Goal: Task Accomplishment & Management: Manage account settings

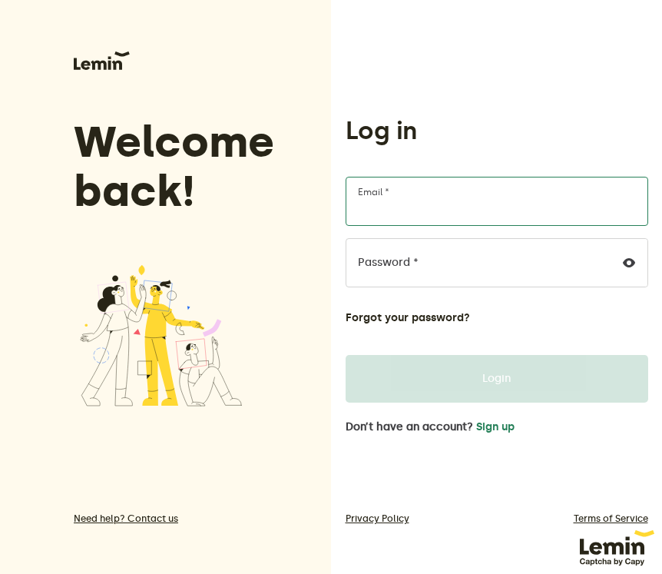
click at [447, 213] on input "Email *" at bounding box center [497, 201] width 303 height 49
type input "[EMAIL_ADDRESS][DOMAIN_NAME]"
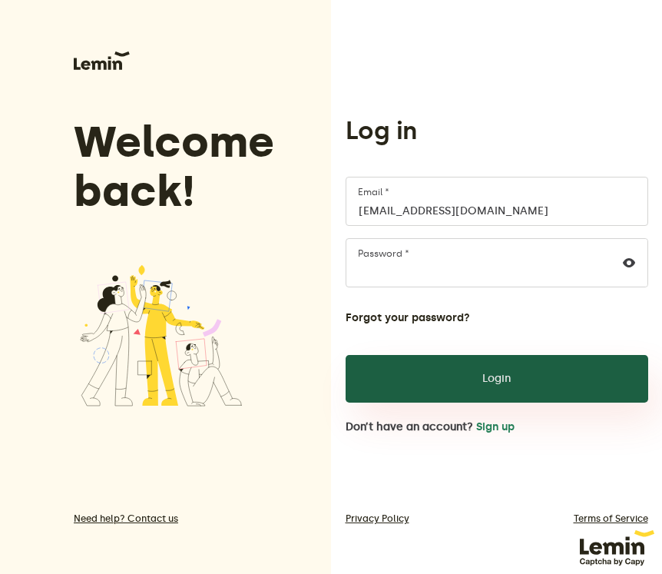
click at [530, 375] on button "Login" at bounding box center [497, 379] width 303 height 48
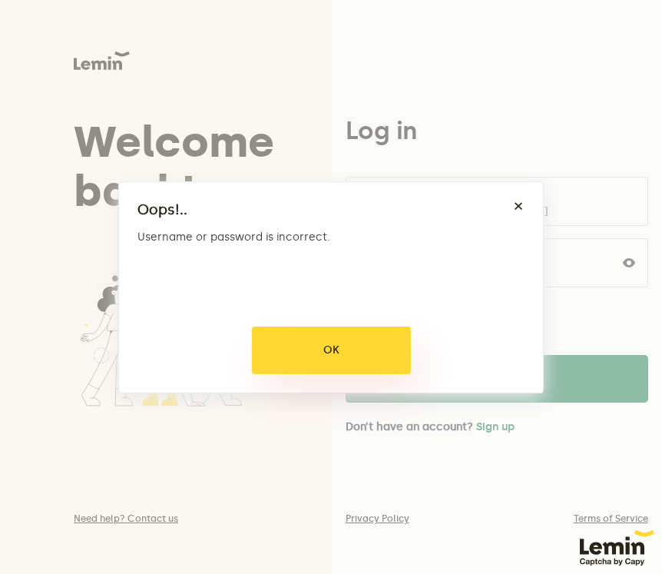
click at [373, 365] on button "OK" at bounding box center [331, 351] width 159 height 48
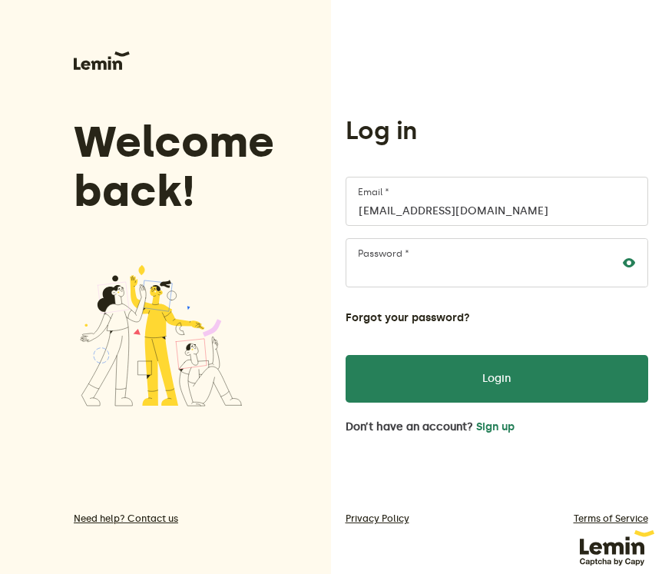
click at [625, 261] on icon at bounding box center [629, 263] width 12 height 12
click at [353, 327] on form "[EMAIL_ADDRESS][DOMAIN_NAME] Email * Password * Forgot your password? Login" at bounding box center [497, 290] width 303 height 226
click at [380, 319] on button "Forgot your password?" at bounding box center [408, 318] width 124 height 12
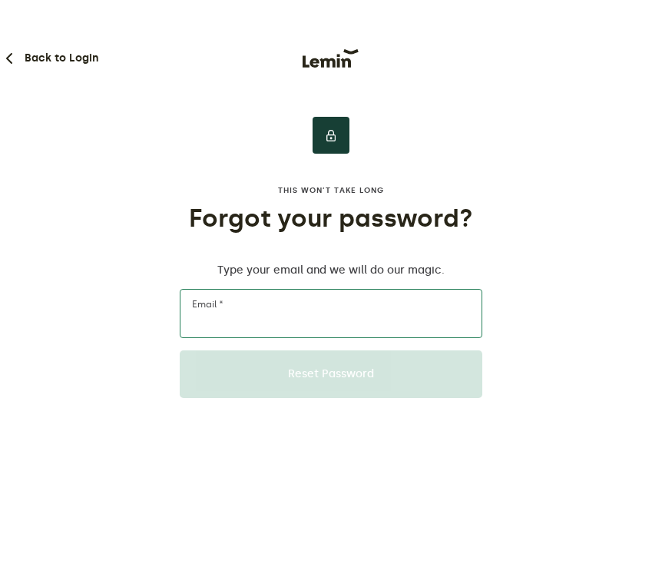
click at [380, 319] on input "Email *" at bounding box center [331, 313] width 303 height 49
type input "[EMAIL_ADDRESS][DOMAIN_NAME]"
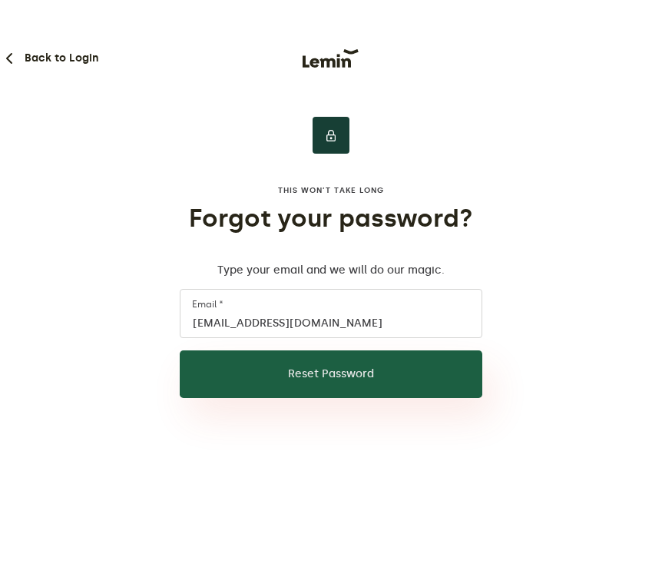
click at [353, 365] on button "Reset Password" at bounding box center [331, 374] width 303 height 48
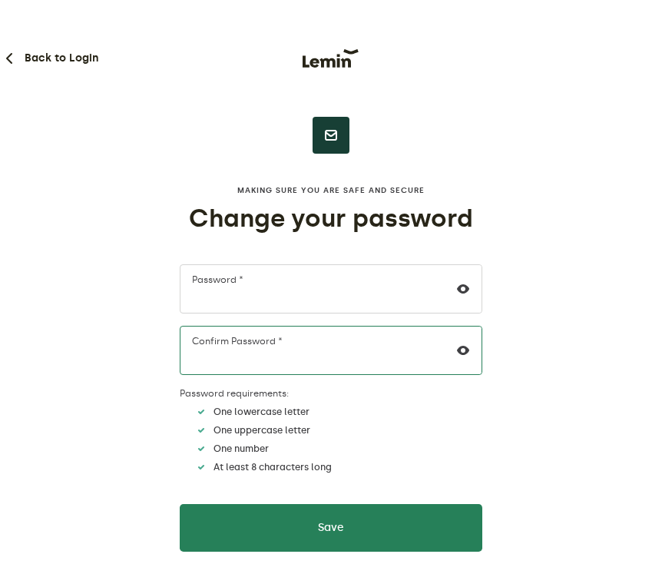
click at [180, 504] on button "Save" at bounding box center [331, 528] width 303 height 48
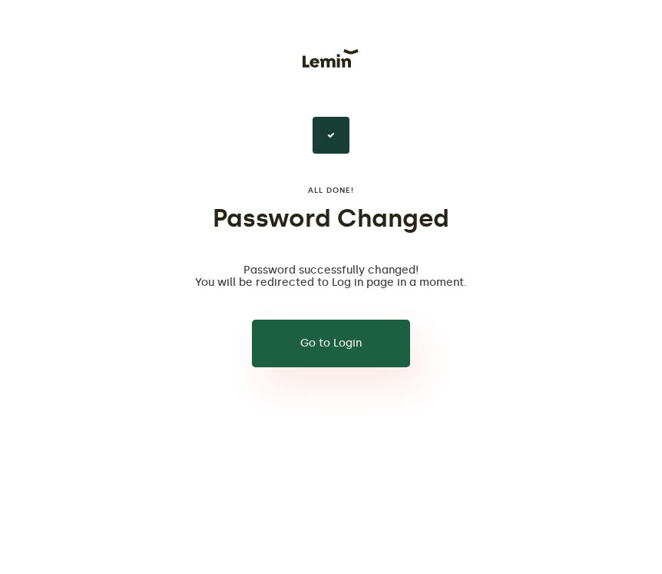
click at [355, 335] on button "Go to Login" at bounding box center [331, 344] width 158 height 48
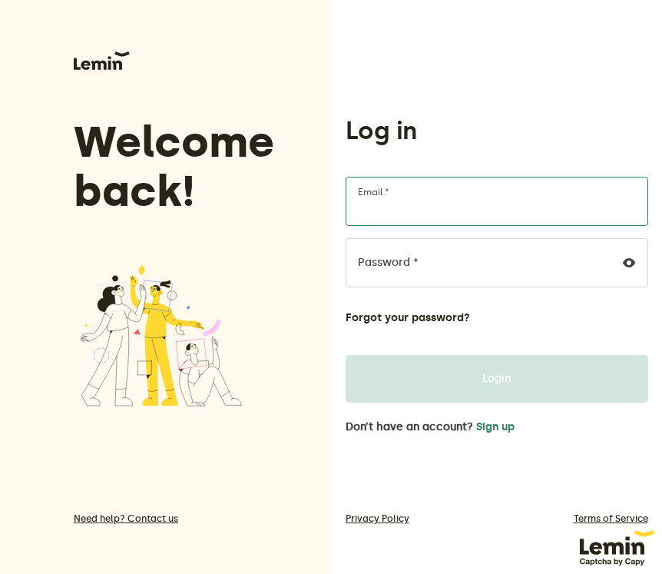
click at [412, 214] on input "Email *" at bounding box center [497, 201] width 303 height 49
type input "[EMAIL_ADDRESS][DOMAIN_NAME]"
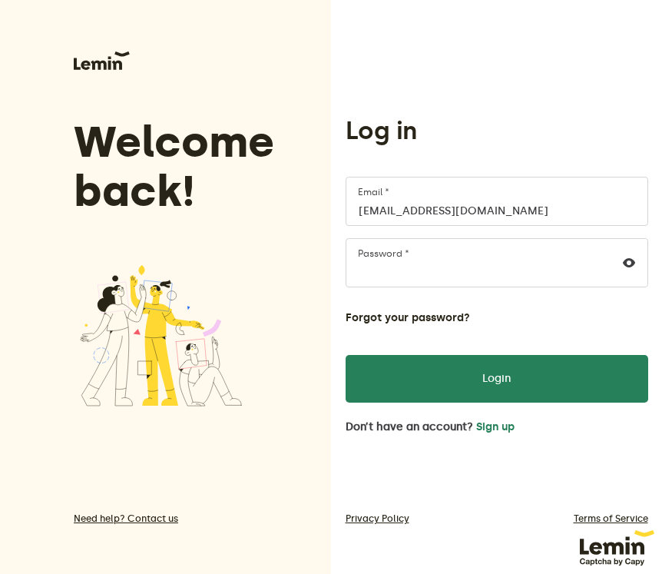
click at [637, 267] on div at bounding box center [629, 263] width 37 height 48
click at [632, 264] on icon at bounding box center [629, 263] width 12 height 12
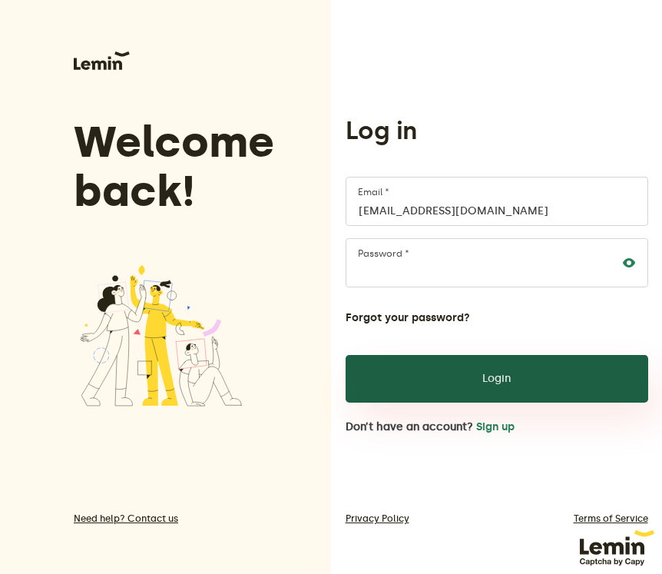
click at [549, 383] on button "Login" at bounding box center [497, 379] width 303 height 48
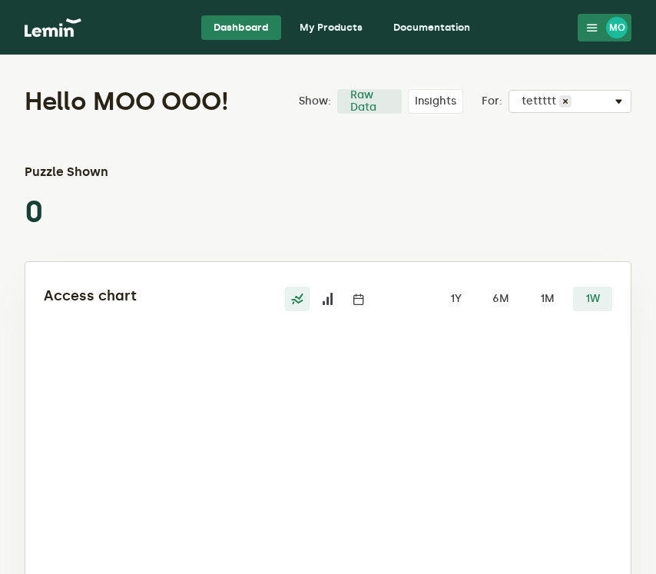
click at [334, 25] on link "My Products" at bounding box center [331, 27] width 88 height 25
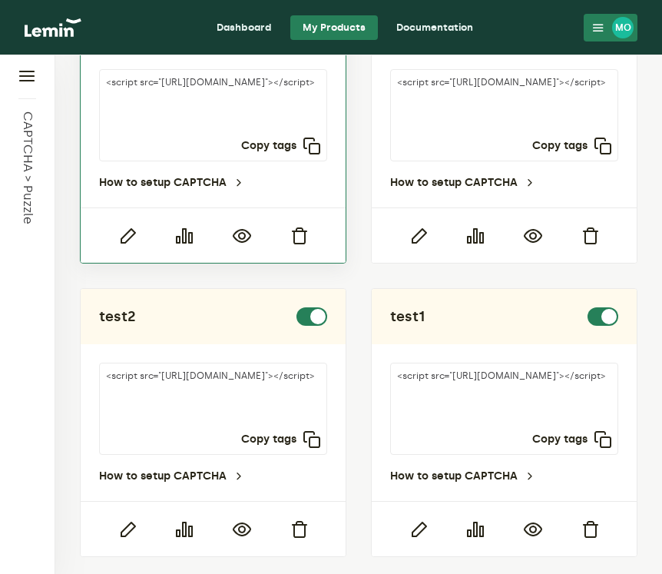
scroll to position [130, 0]
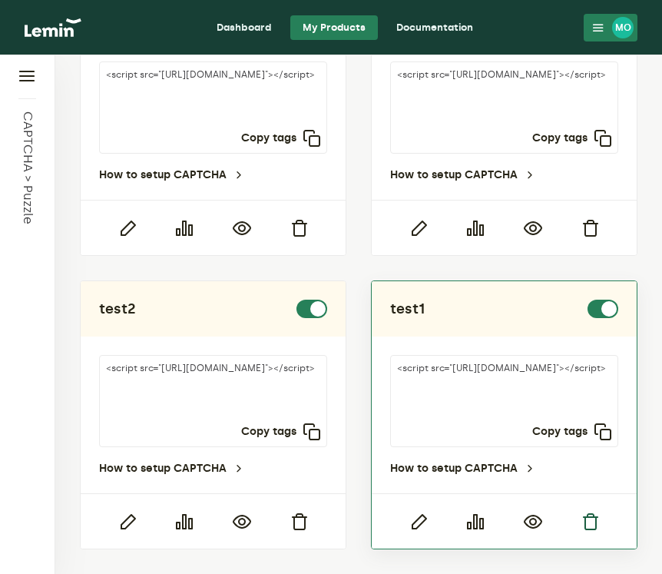
click at [593, 519] on icon "button" at bounding box center [590, 521] width 18 height 18
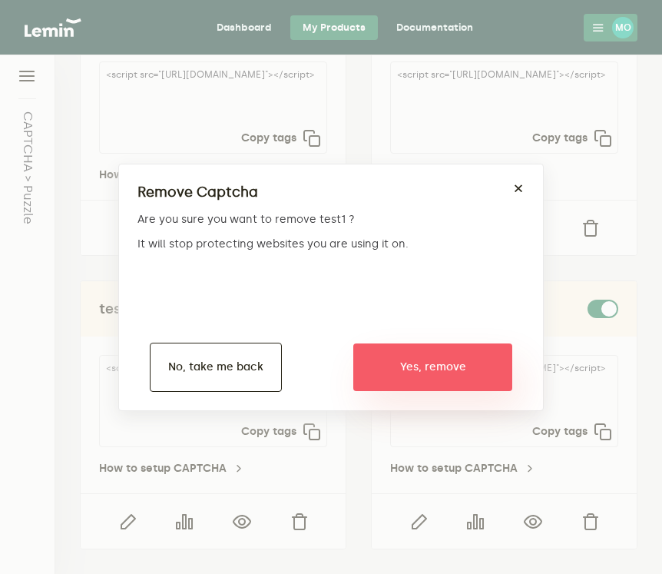
click at [454, 370] on button "Yes, remove" at bounding box center [432, 367] width 159 height 48
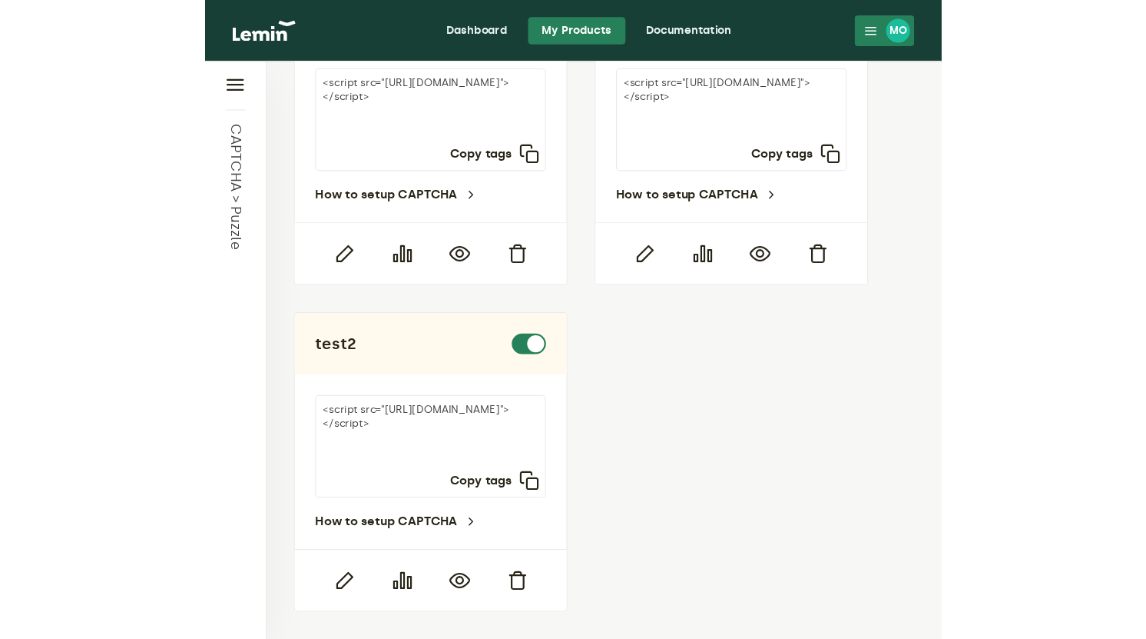
scroll to position [0, 0]
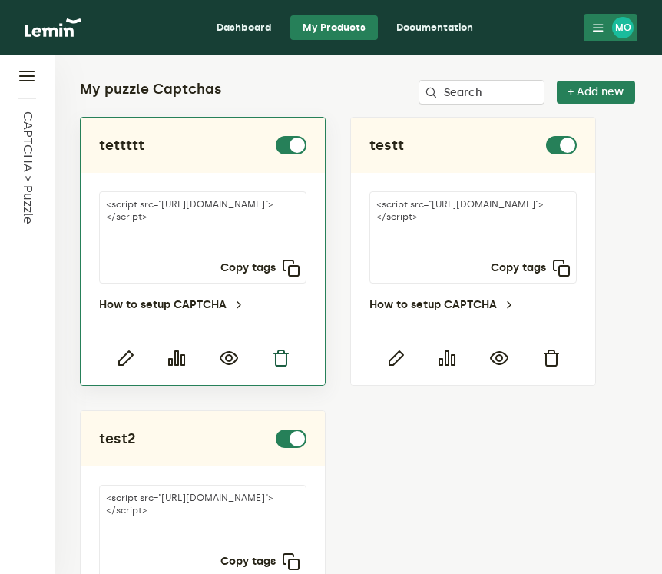
click at [289, 352] on icon "button" at bounding box center [280, 358] width 18 height 18
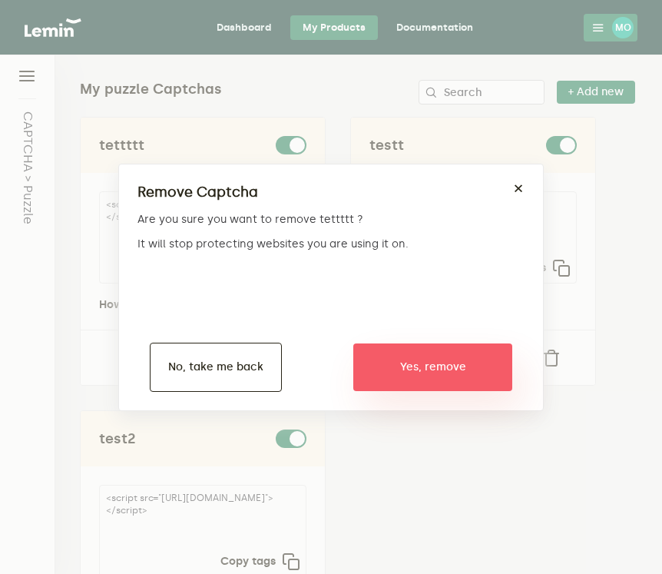
click at [434, 380] on button "Yes, remove" at bounding box center [432, 367] width 159 height 48
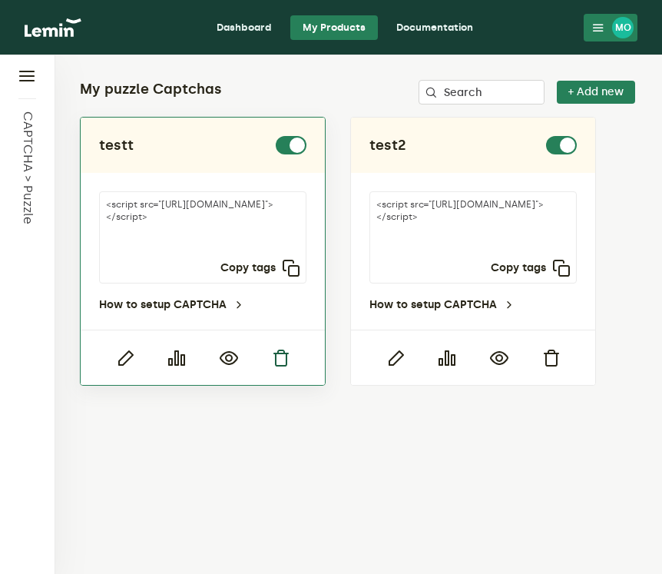
click at [276, 356] on icon "button" at bounding box center [280, 358] width 18 height 18
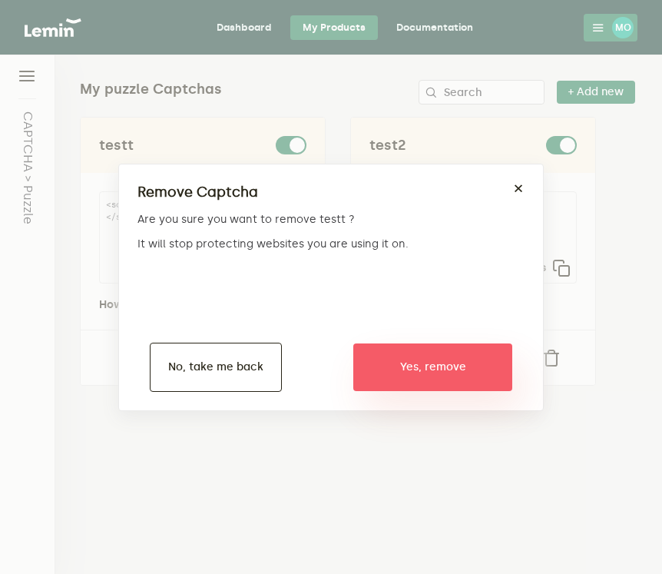
click at [380, 363] on button "Yes, remove" at bounding box center [432, 367] width 159 height 48
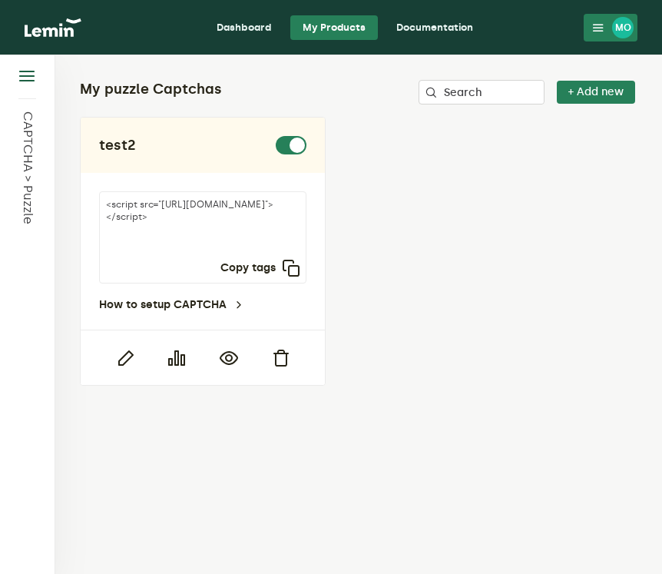
click at [27, 82] on icon "button" at bounding box center [27, 77] width 18 height 18
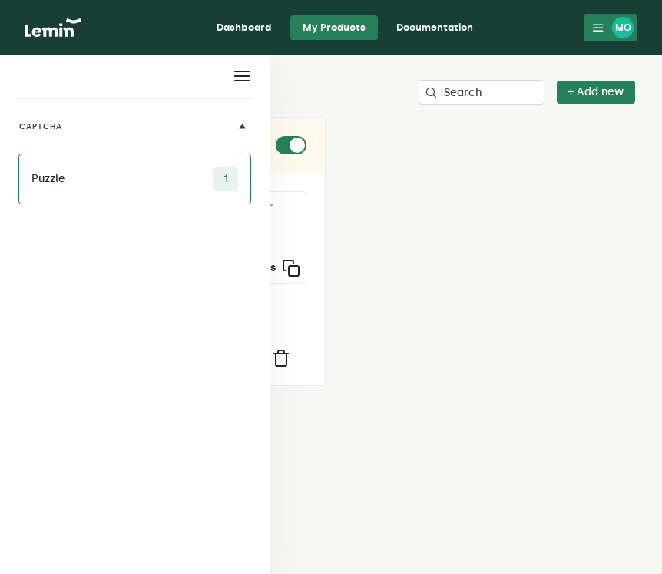
click at [165, 181] on li "Puzzle 1" at bounding box center [134, 179] width 233 height 51
click at [437, 262] on div "test2 <script src="https://api.leminnow.com/captcha/v1/cropped/CROPPED_910737b_…" at bounding box center [359, 251] width 558 height 269
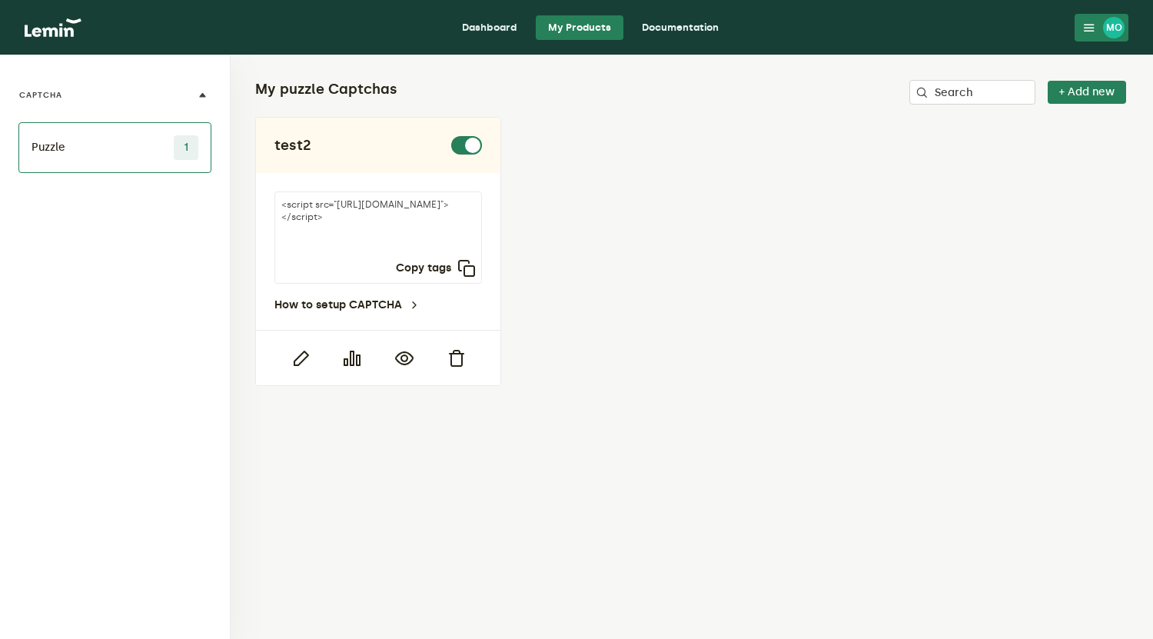
click at [496, 30] on link "Dashboard" at bounding box center [489, 27] width 80 height 25
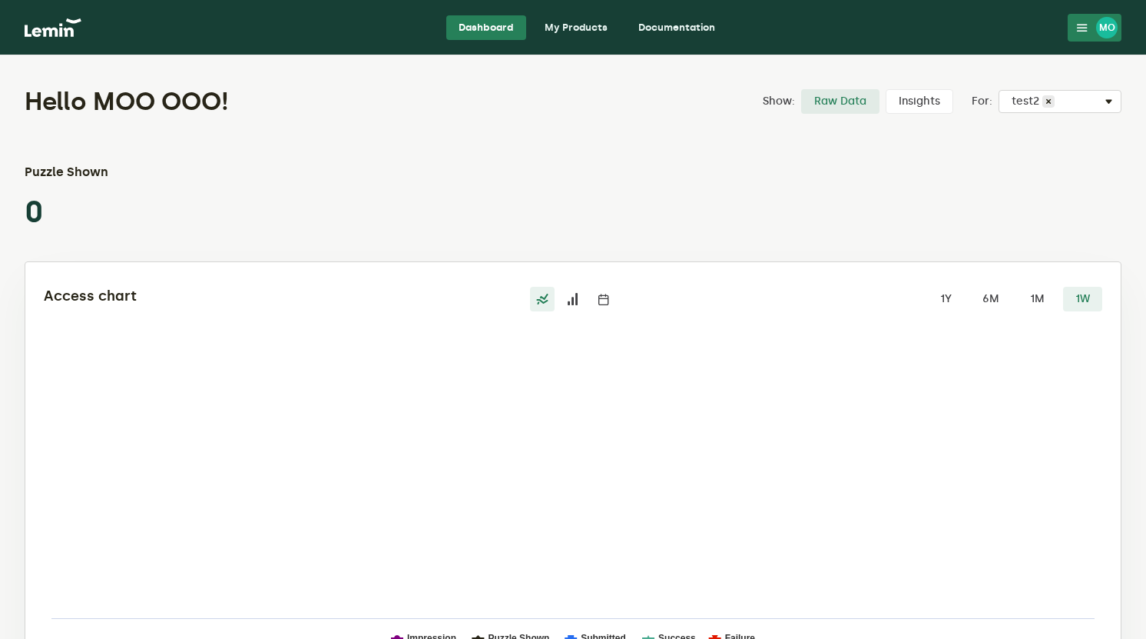
click at [662, 25] on link "Documentation" at bounding box center [676, 27] width 101 height 25
